Goal: Information Seeking & Learning: Learn about a topic

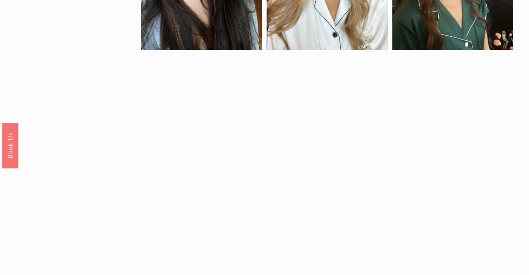
scroll to position [412, 0]
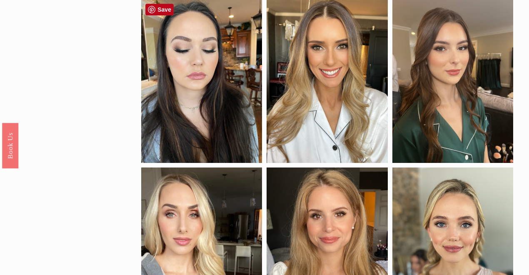
click at [197, 80] on div at bounding box center [201, 81] width 121 height 163
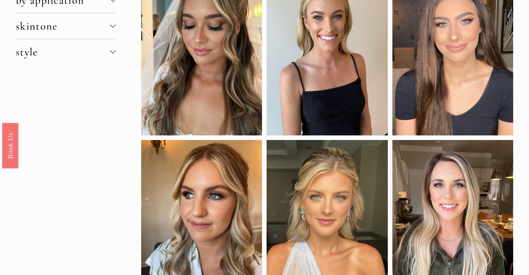
scroll to position [102, 0]
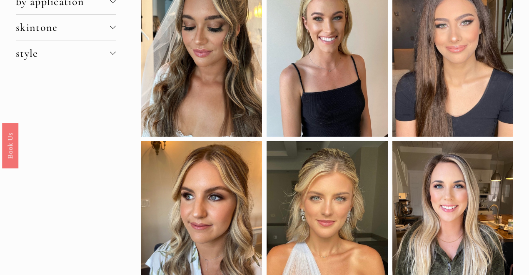
click at [340, 77] on div at bounding box center [327, 54] width 121 height 163
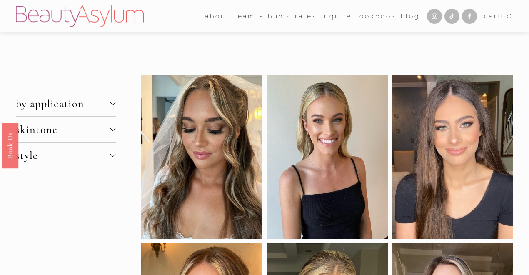
click at [115, 101] on div at bounding box center [113, 103] width 6 height 6
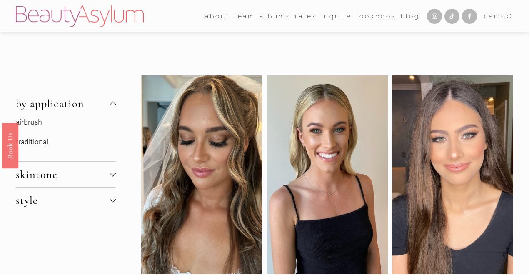
click at [110, 174] on span "skintone" at bounding box center [63, 174] width 94 height 13
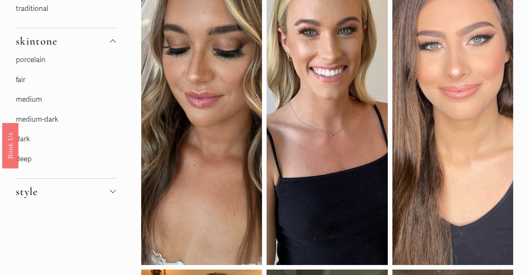
scroll to position [135, 0]
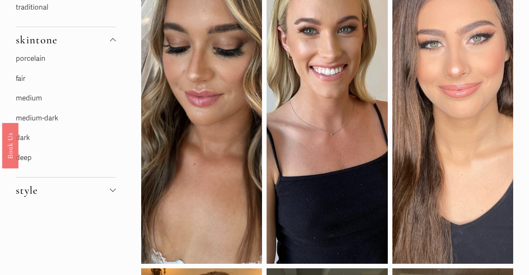
click at [115, 187] on div at bounding box center [113, 189] width 6 height 6
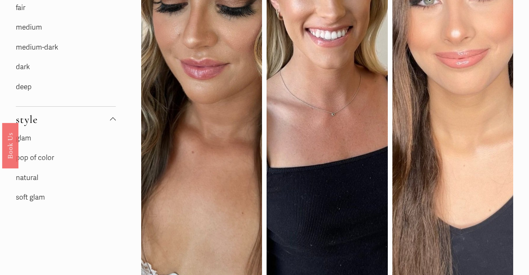
scroll to position [206, 0]
click at [34, 195] on link "soft glam" at bounding box center [30, 197] width 29 height 9
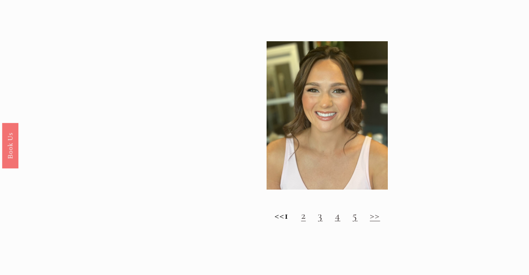
scroll to position [713, 0]
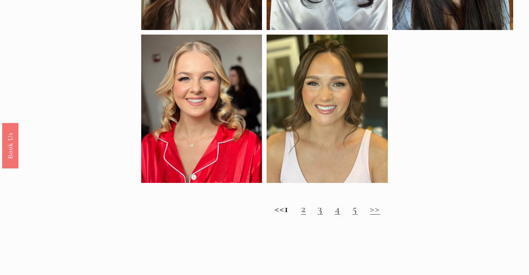
click at [306, 212] on link "2" at bounding box center [303, 208] width 5 height 13
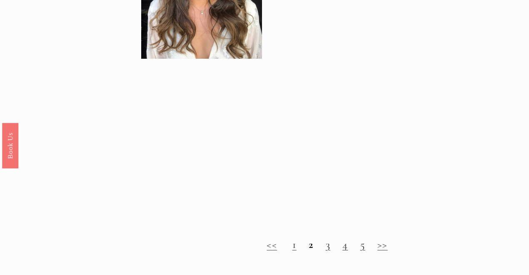
scroll to position [623, 0]
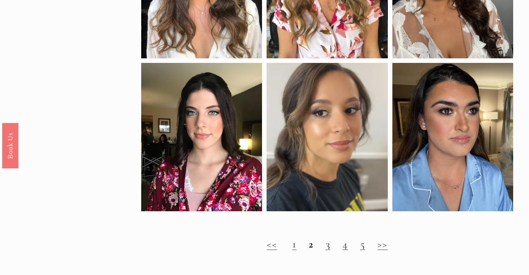
click at [330, 247] on link "3" at bounding box center [328, 244] width 5 height 13
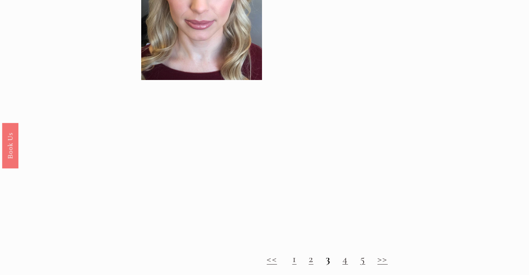
scroll to position [686, 0]
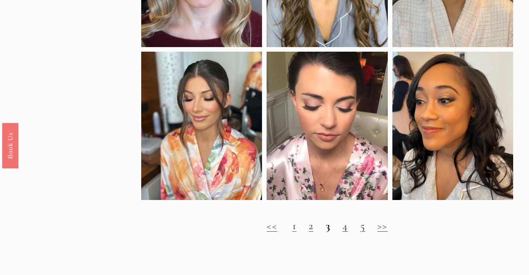
click at [348, 228] on h2 "<< 1 2 3 4 5 >>" at bounding box center [327, 226] width 372 height 13
click at [344, 229] on link "4" at bounding box center [345, 225] width 5 height 13
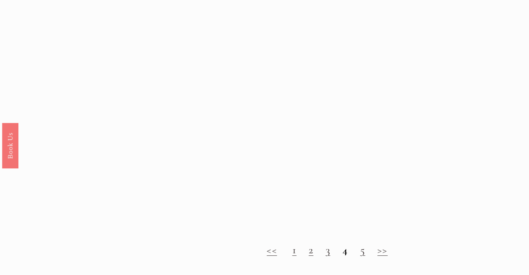
scroll to position [698, 0]
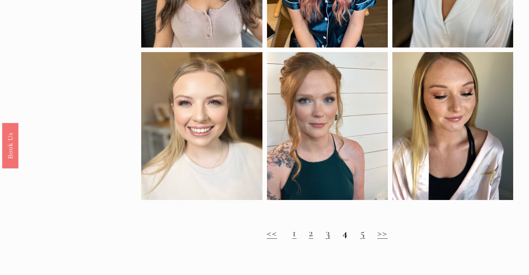
click at [362, 234] on link "5" at bounding box center [362, 232] width 5 height 13
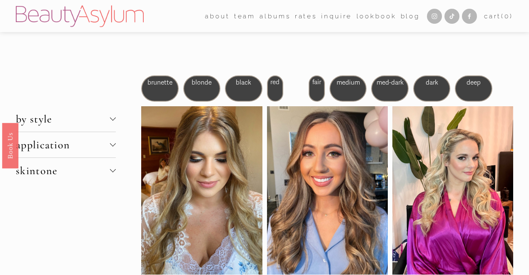
click at [114, 169] on div at bounding box center [113, 170] width 6 height 6
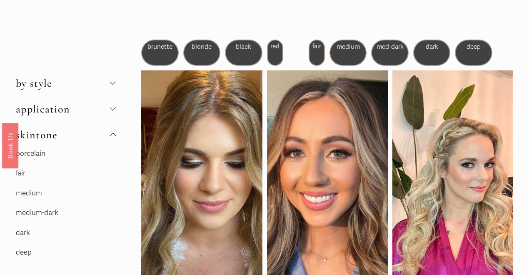
scroll to position [79, 0]
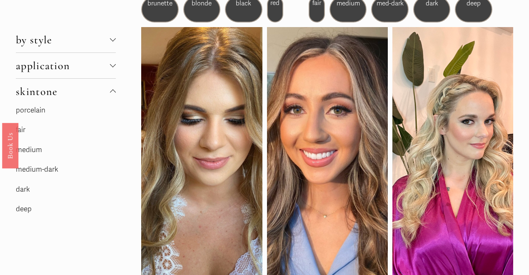
click at [113, 60] on button "application" at bounding box center [66, 65] width 100 height 25
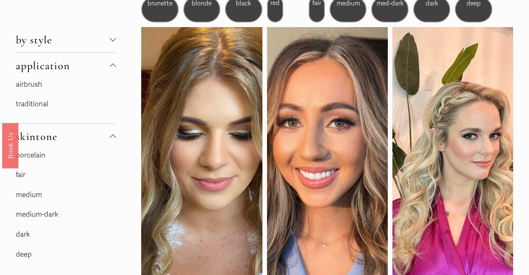
click at [114, 38] on div at bounding box center [113, 39] width 6 height 6
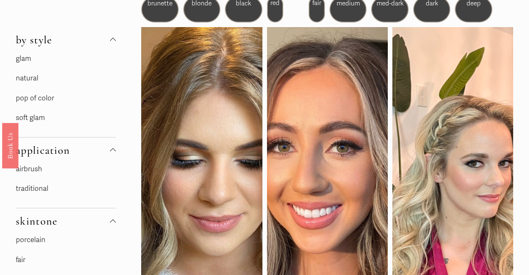
click at [30, 75] on link "natural" at bounding box center [27, 78] width 23 height 9
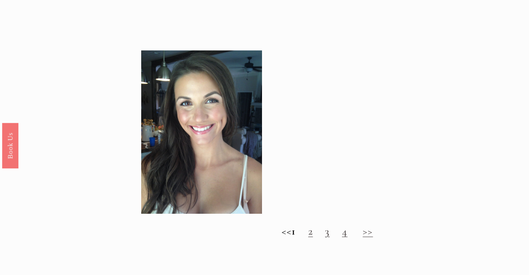
scroll to position [658, 0]
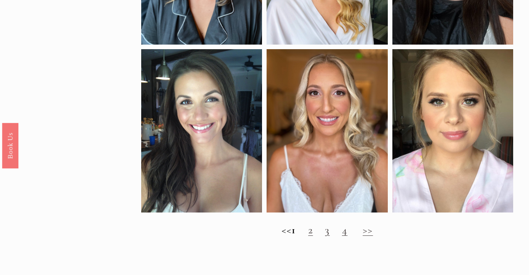
click at [313, 229] on link "2" at bounding box center [310, 229] width 5 height 13
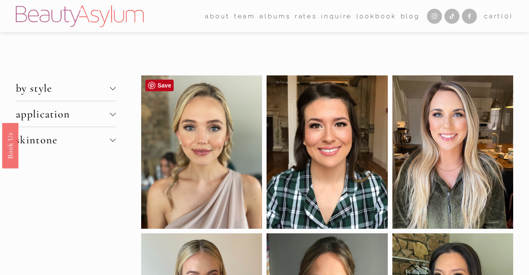
click at [244, 148] on div at bounding box center [201, 151] width 121 height 153
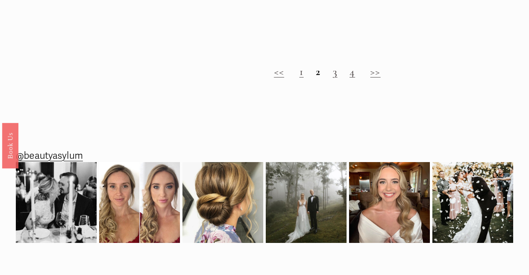
scroll to position [810, 0]
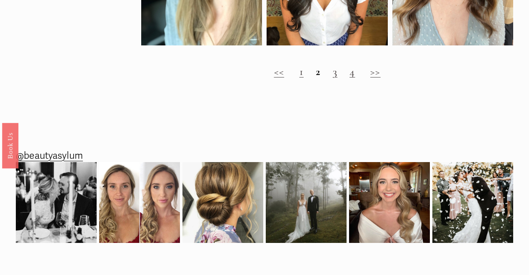
click at [335, 73] on link "3" at bounding box center [335, 71] width 5 height 13
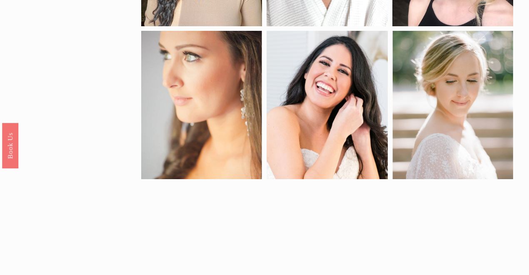
scroll to position [527, 0]
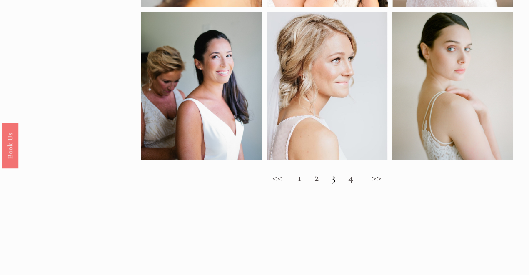
click at [352, 181] on link "4" at bounding box center [350, 177] width 5 height 13
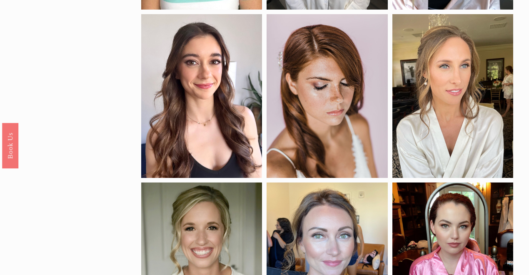
scroll to position [228, 0]
